Goal: Information Seeking & Learning: Understand process/instructions

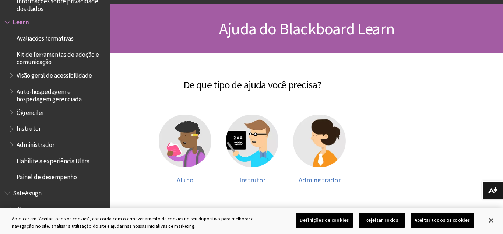
scroll to position [84, 0]
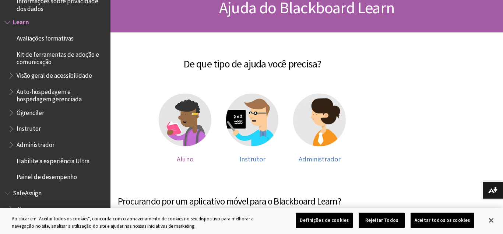
click at [189, 159] on span "Aluno" at bounding box center [185, 159] width 17 height 8
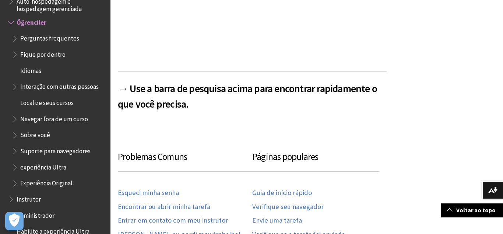
scroll to position [273, 0]
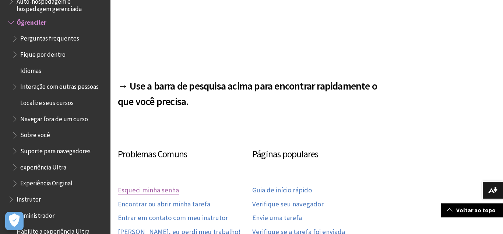
click at [152, 189] on link "Esqueci minha senha" at bounding box center [148, 190] width 61 height 8
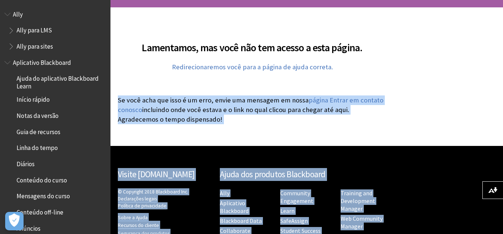
drag, startPoint x: 0, startPoint y: 0, endPoint x: 167, endPoint y: 231, distance: 284.8
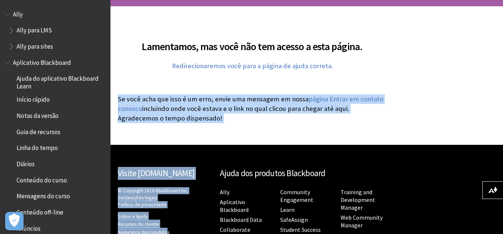
click at [170, 171] on link "Visite [DOMAIN_NAME]" at bounding box center [156, 173] width 77 height 11
